Goal: Transaction & Acquisition: Purchase product/service

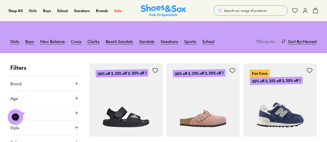
scroll to position [74, 0]
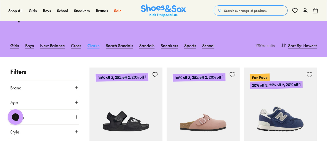
click at [92, 44] on link "Clarks" at bounding box center [93, 45] width 12 height 11
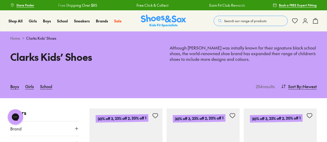
drag, startPoint x: 328, startPoint y: 7, endPoint x: 329, endPoint y: 13, distance: 5.7
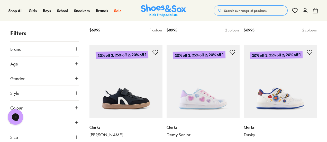
scroll to position [1016, 0]
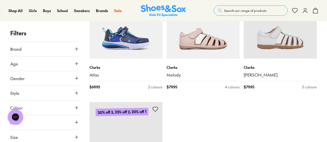
scroll to position [2573, 0]
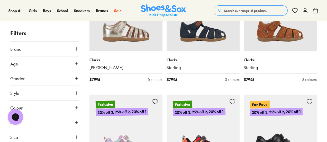
click at [175, 112] on p "30% off 3, 25% off 2, 20% off 1" at bounding box center [199, 111] width 53 height 8
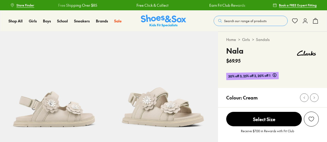
select select "*"
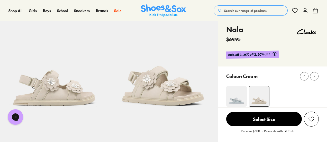
scroll to position [25, 0]
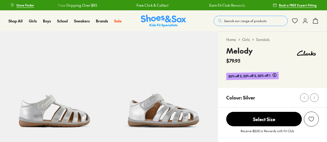
select select "*"
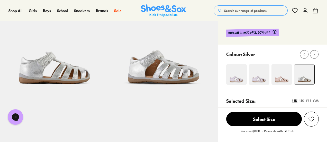
scroll to position [48, 0]
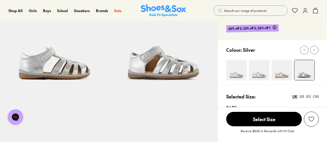
click at [280, 66] on img at bounding box center [281, 70] width 21 height 21
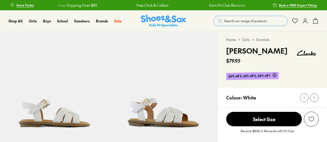
select select "*"
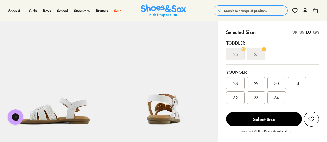
scroll to position [113, 0]
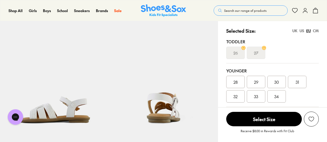
click at [296, 31] on div "UK" at bounding box center [294, 30] width 5 height 5
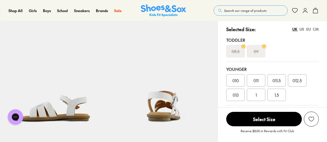
scroll to position [98, 0]
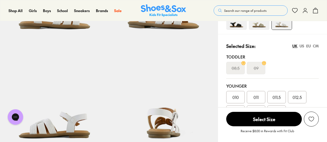
click at [301, 46] on div "US" at bounding box center [301, 45] width 5 height 5
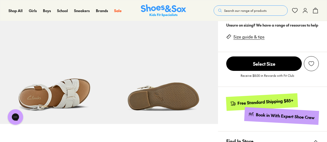
scroll to position [239, 0]
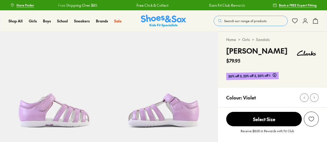
select select "*"
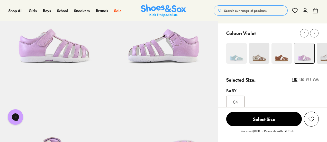
scroll to position [61, 0]
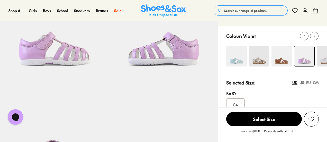
click at [232, 54] on img at bounding box center [236, 56] width 21 height 21
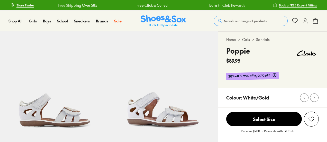
select select "*"
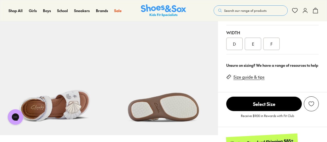
scroll to position [228, 0]
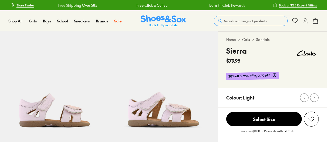
select select "*"
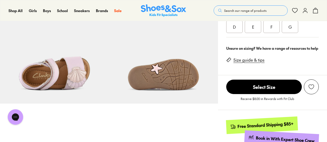
scroll to position [258, 0]
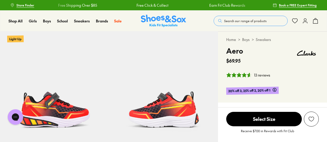
select select "*"
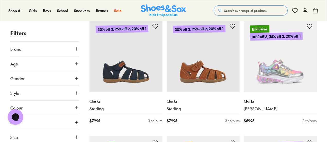
scroll to position [124, 0]
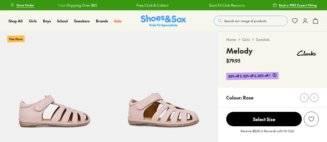
select select "*"
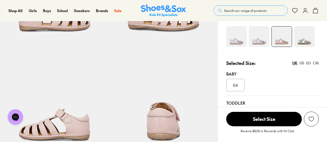
scroll to position [90, 0]
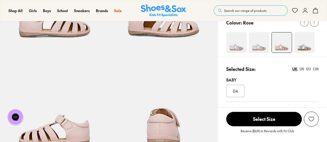
click at [256, 44] on img at bounding box center [259, 42] width 21 height 21
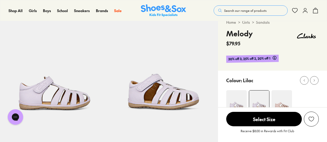
select select "*"
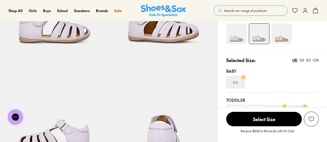
scroll to position [81, 0]
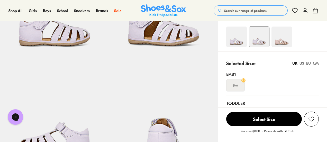
click at [240, 35] on img at bounding box center [236, 36] width 21 height 21
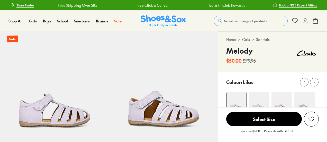
select select "*"
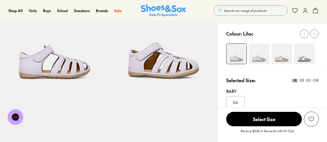
click at [261, 55] on img at bounding box center [259, 53] width 21 height 21
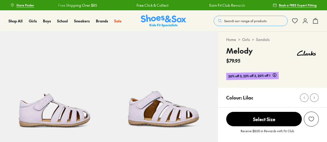
select select "*"
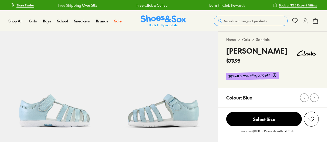
select select "*"
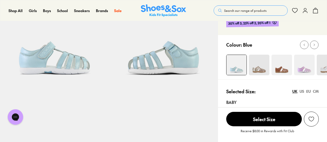
scroll to position [57, 0]
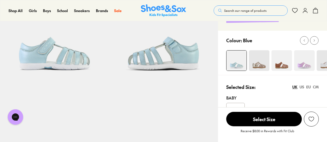
click at [323, 56] on img at bounding box center [326, 60] width 21 height 21
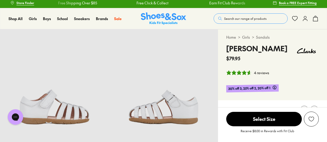
drag, startPoint x: 328, startPoint y: 17, endPoint x: 329, endPoint y: 23, distance: 6.2
select select "*"
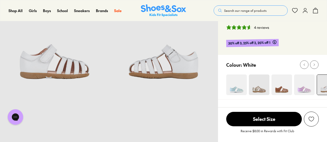
scroll to position [49, 0]
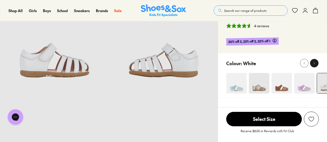
click at [316, 62] on div at bounding box center [313, 62] width 5 height 5
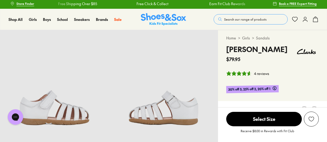
scroll to position [0, 0]
